Goal: Task Accomplishment & Management: Complete application form

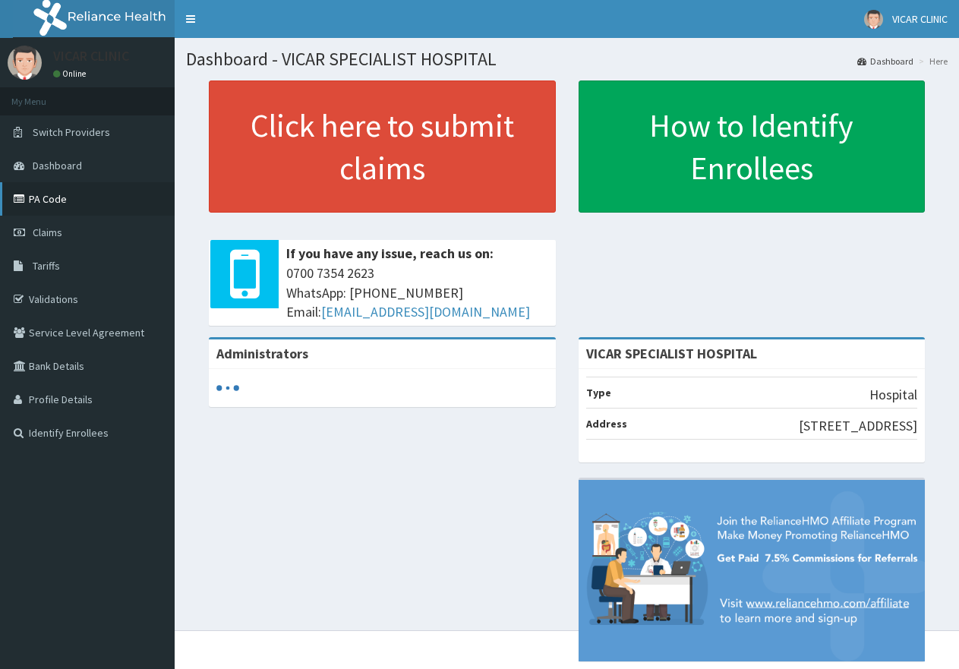
click at [53, 199] on link "PA Code" at bounding box center [87, 198] width 175 height 33
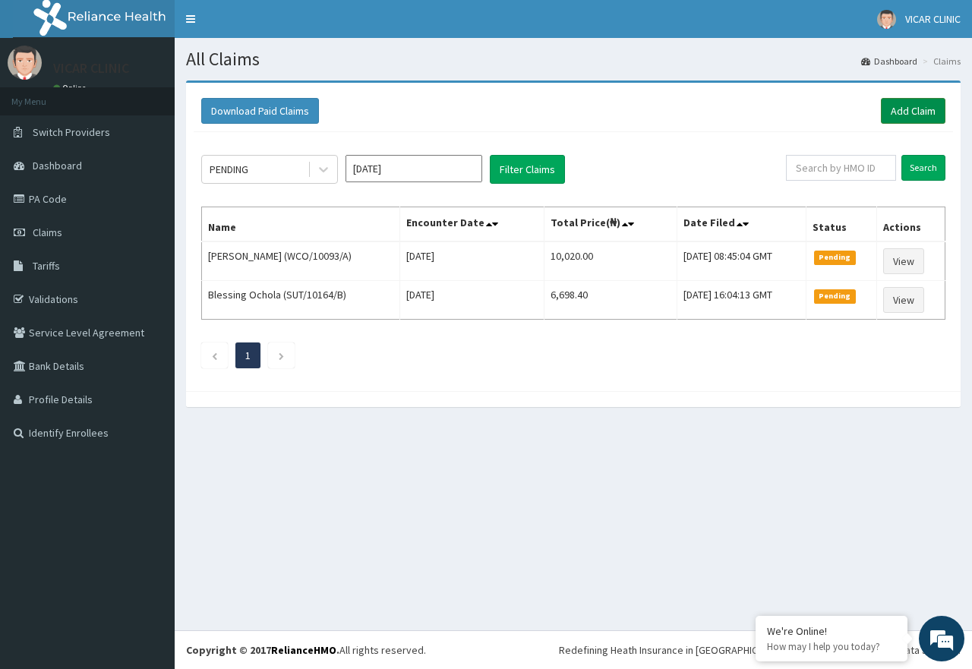
click at [906, 109] on link "Add Claim" at bounding box center [913, 111] width 65 height 26
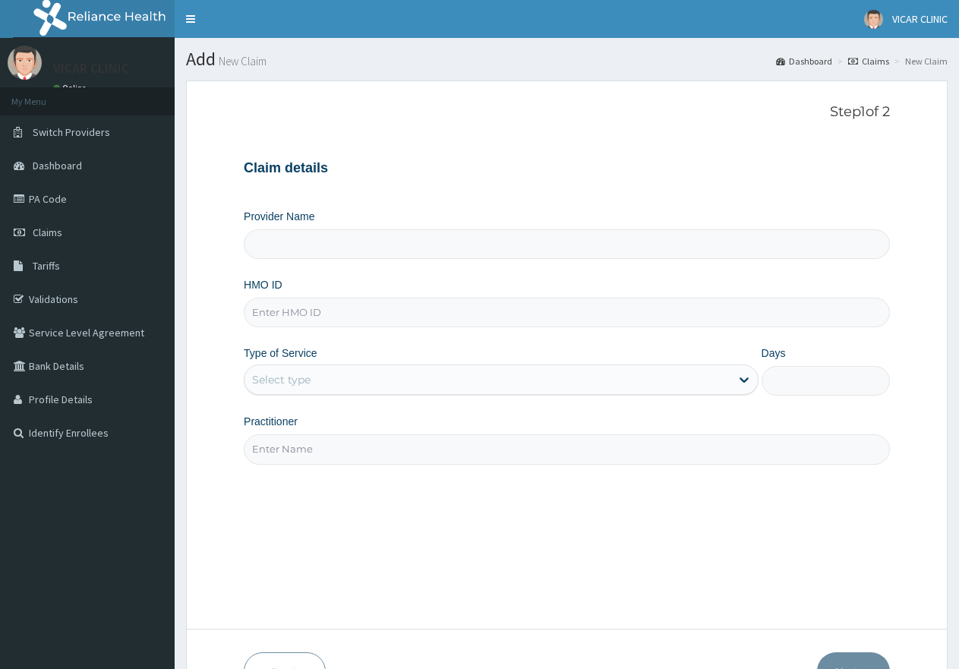
type input "VICAR SPECIALIST HOSPITAL"
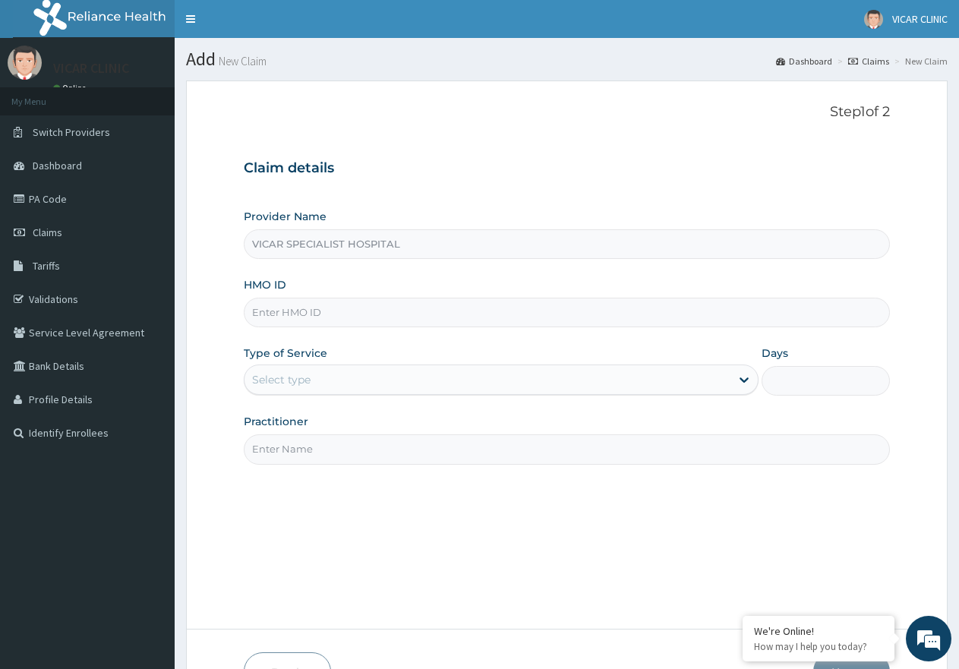
click at [333, 295] on div "HMO ID" at bounding box center [567, 302] width 646 height 50
click at [330, 301] on input "HMO ID" at bounding box center [567, 313] width 646 height 30
paste input "nbc/11201/a"
click at [279, 314] on input "nbc/11201/a" at bounding box center [567, 313] width 646 height 30
type input "nbc/11201/a"
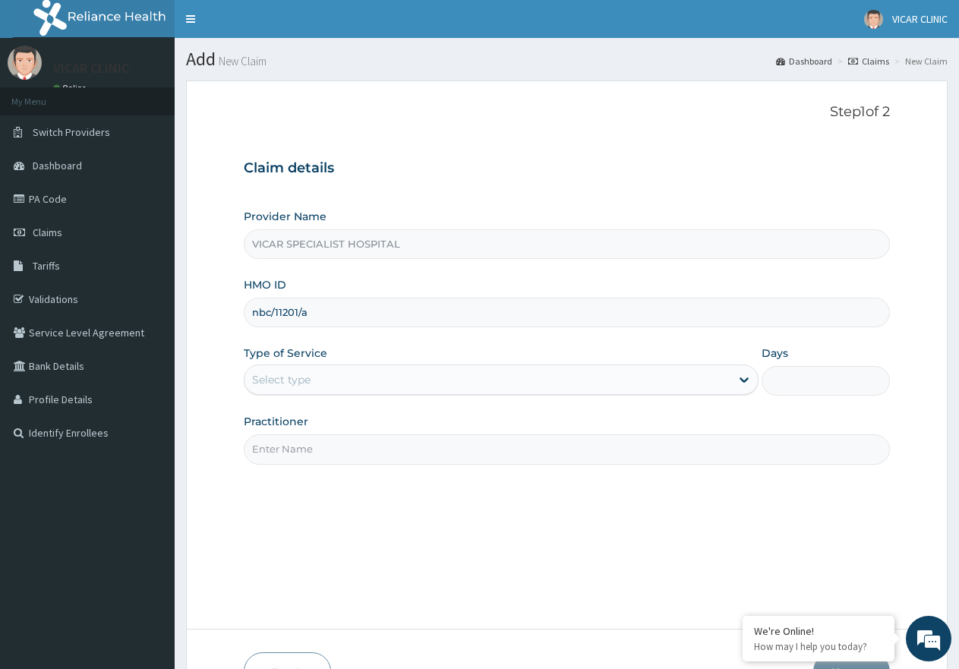
drag, startPoint x: 304, startPoint y: 380, endPoint x: 311, endPoint y: 400, distance: 21.6
click at [304, 385] on div "Select type" at bounding box center [281, 379] width 58 height 15
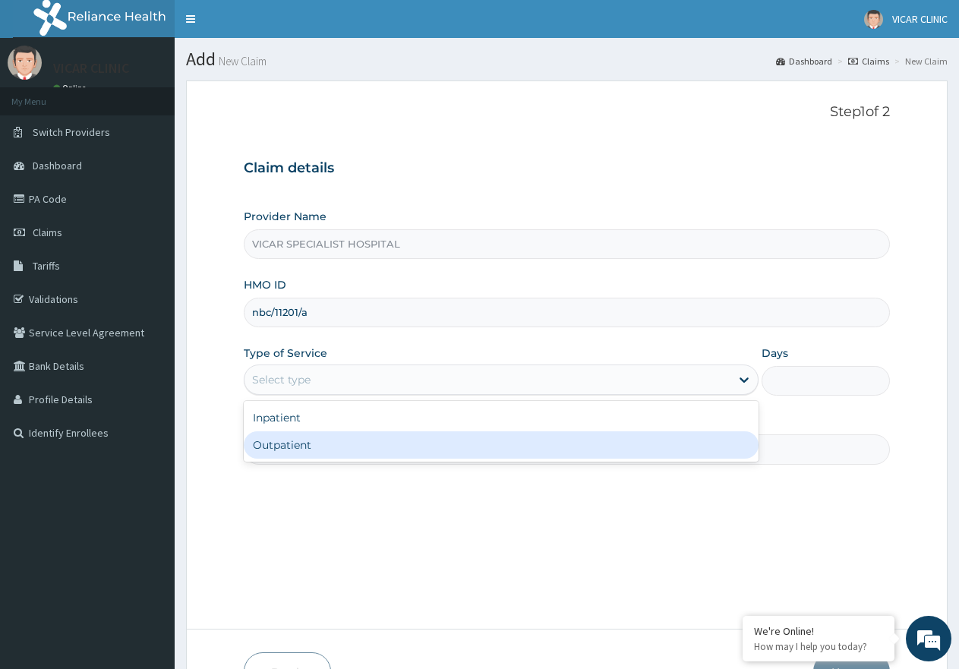
click at [328, 440] on div "Outpatient" at bounding box center [501, 444] width 514 height 27
type input "1"
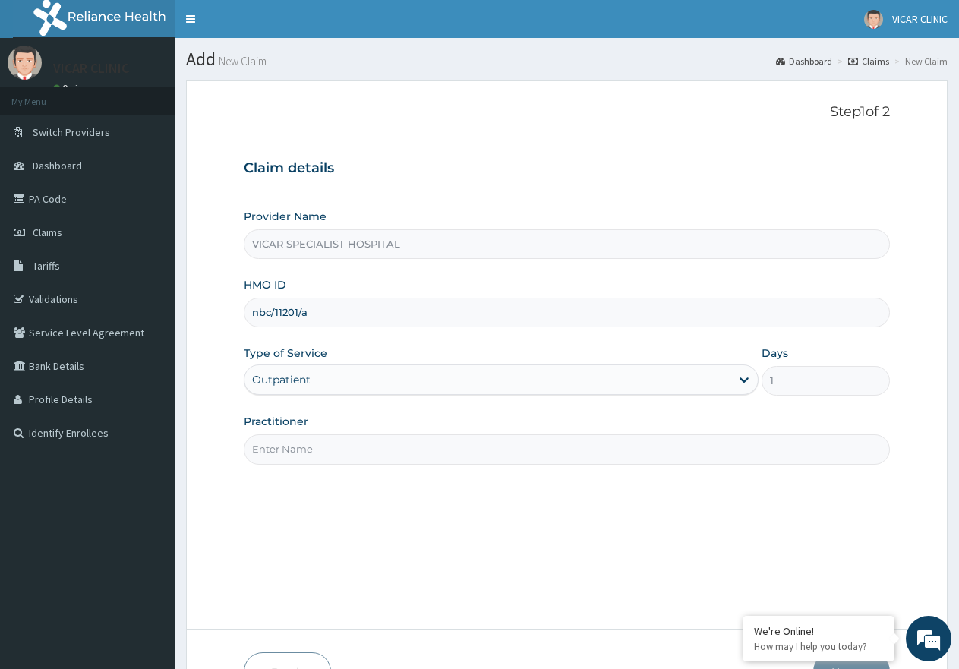
click at [390, 456] on input "Practitioner" at bounding box center [567, 449] width 646 height 30
type input "Dr Ideh"
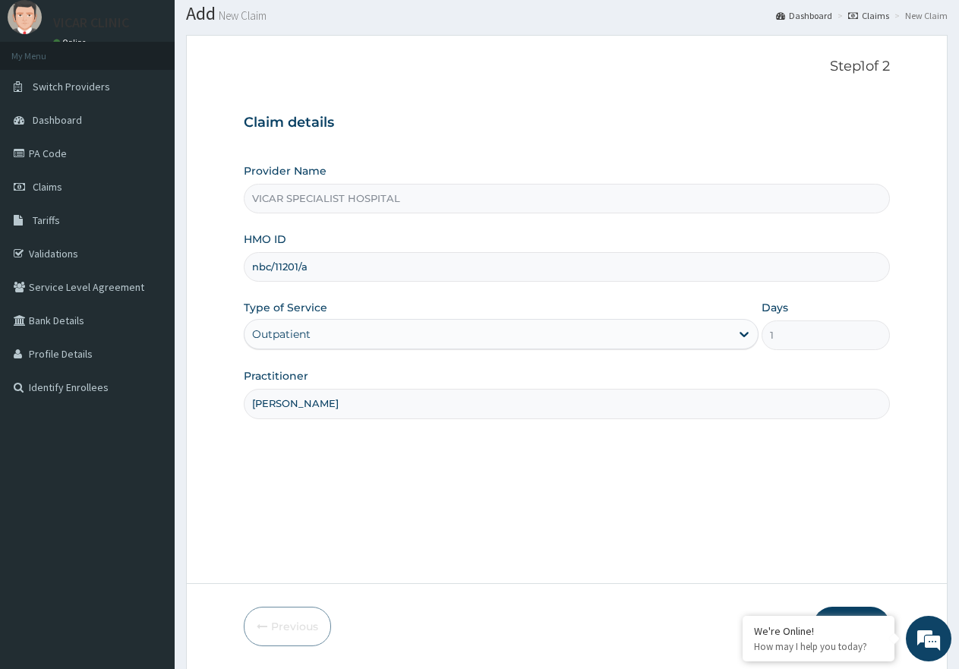
scroll to position [96, 0]
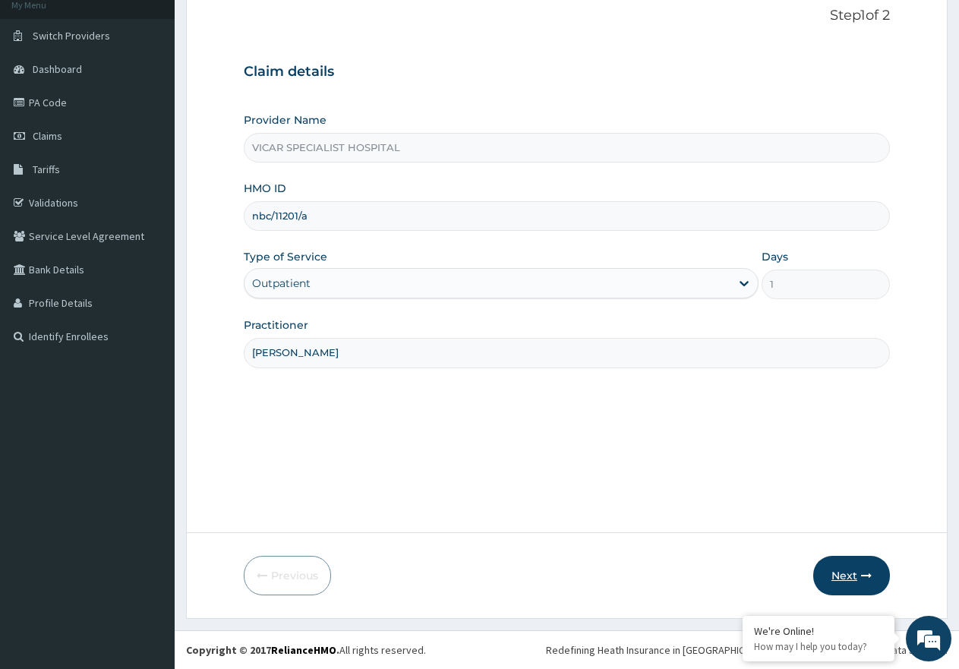
drag, startPoint x: 855, startPoint y: 577, endPoint x: 850, endPoint y: 570, distance: 8.2
click at [850, 570] on button "Next" at bounding box center [851, 575] width 77 height 39
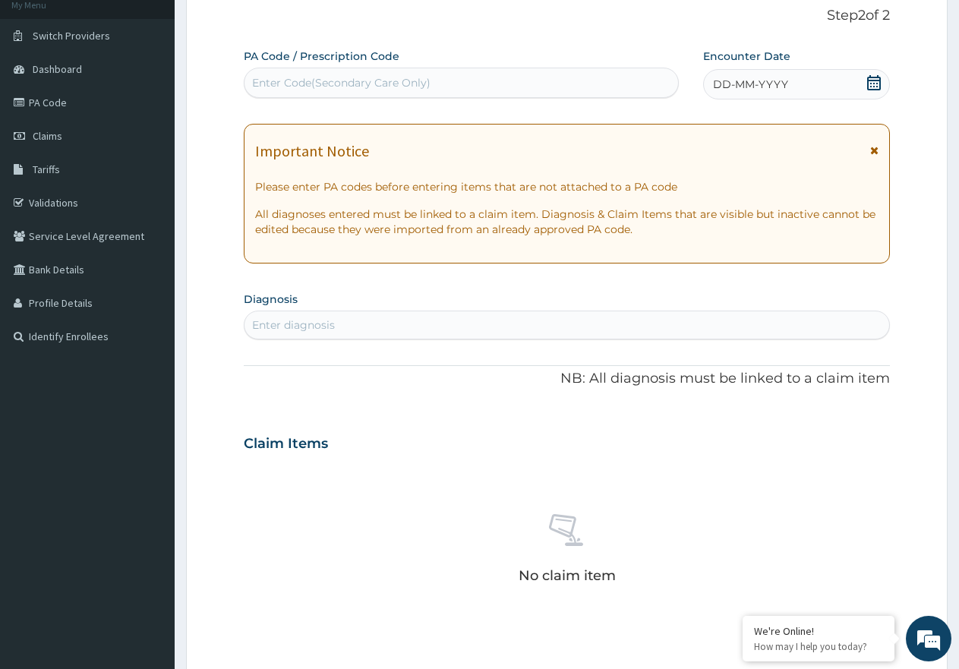
click at [868, 84] on icon at bounding box center [874, 82] width 14 height 15
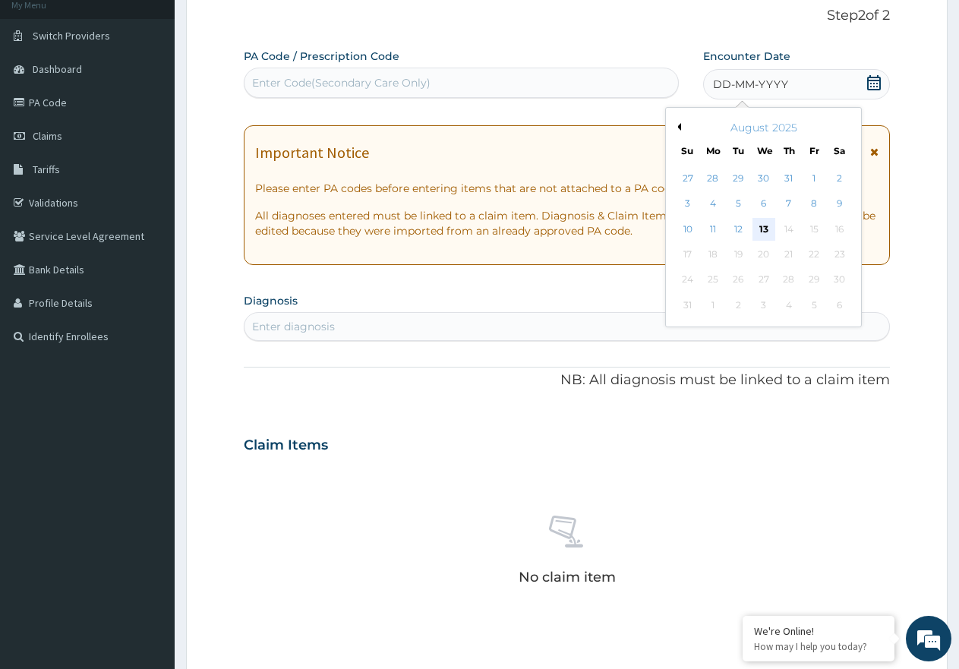
click at [756, 223] on div "13" at bounding box center [763, 229] width 23 height 23
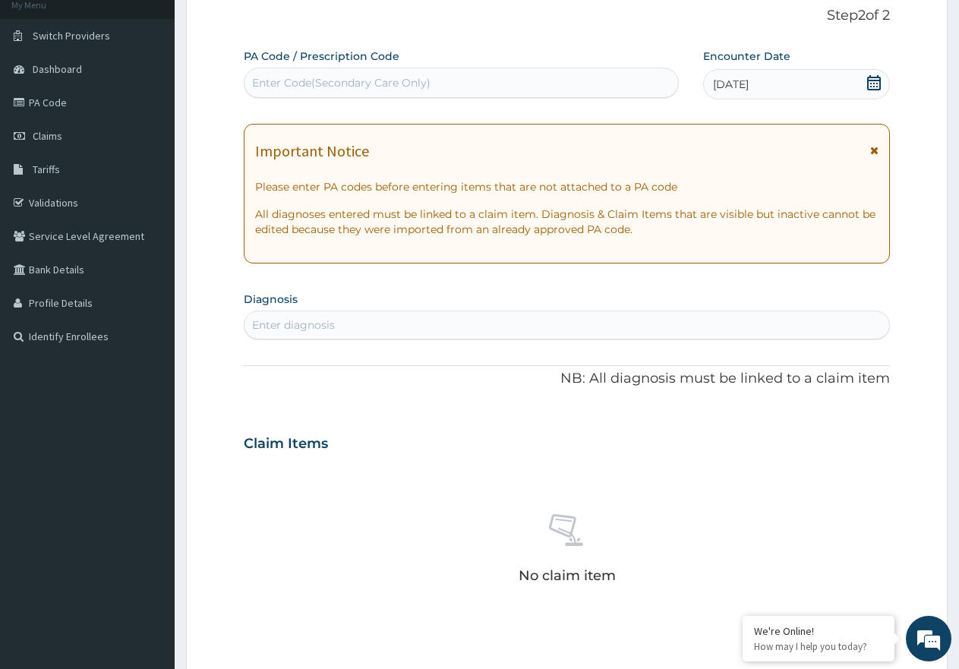
click at [490, 84] on div "Enter Code(Secondary Care Only)" at bounding box center [462, 83] width 434 height 24
paste input "PA/6C83FB"
type input "PA/6C83FB"
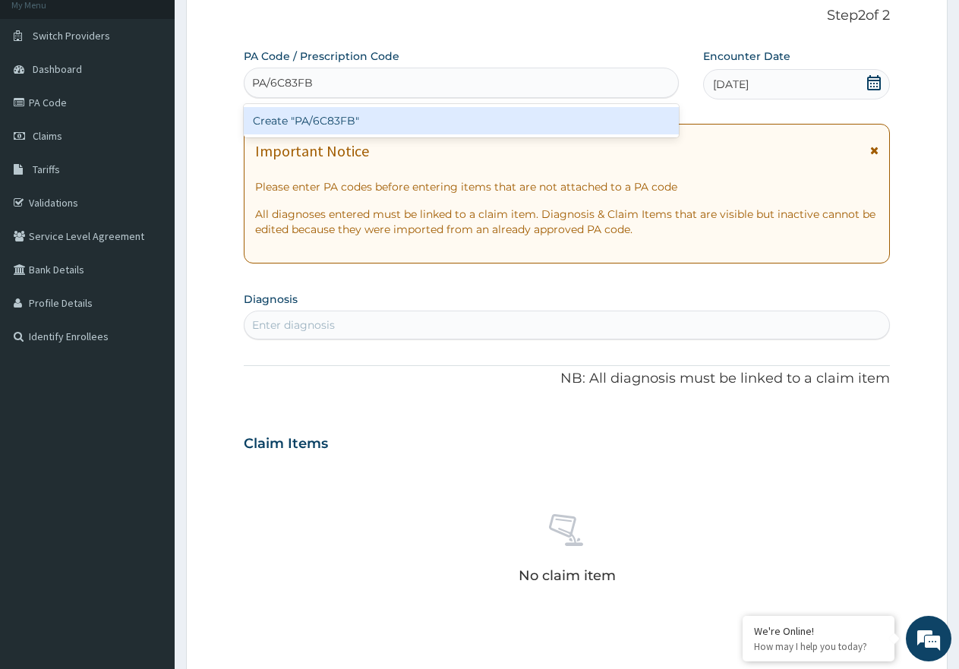
drag, startPoint x: 332, startPoint y: 104, endPoint x: 322, endPoint y: 118, distance: 16.9
click at [330, 107] on div "Create "PA/6C83FB"" at bounding box center [461, 120] width 435 height 33
click at [322, 118] on div "Create "PA/6C83FB"" at bounding box center [461, 120] width 435 height 27
